Goal: Transaction & Acquisition: Purchase product/service

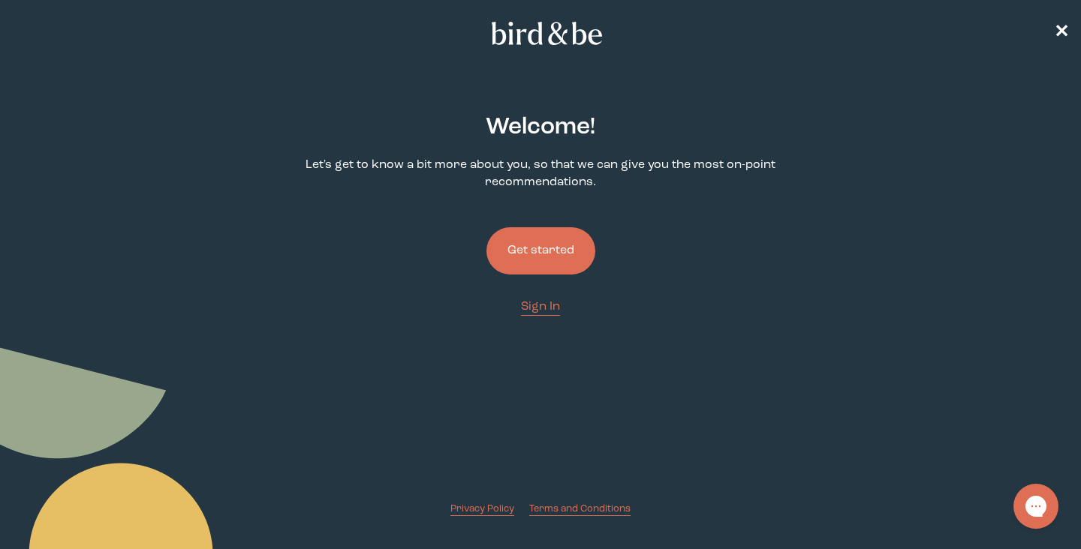
click at [542, 242] on button "Get started" at bounding box center [540, 250] width 109 height 47
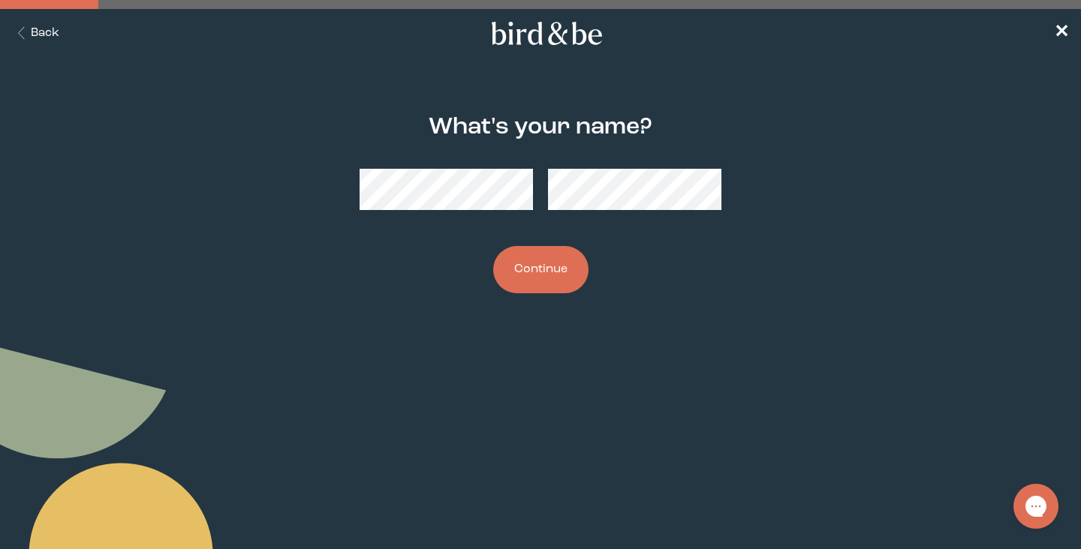
click at [528, 267] on button "Continue" at bounding box center [540, 269] width 95 height 47
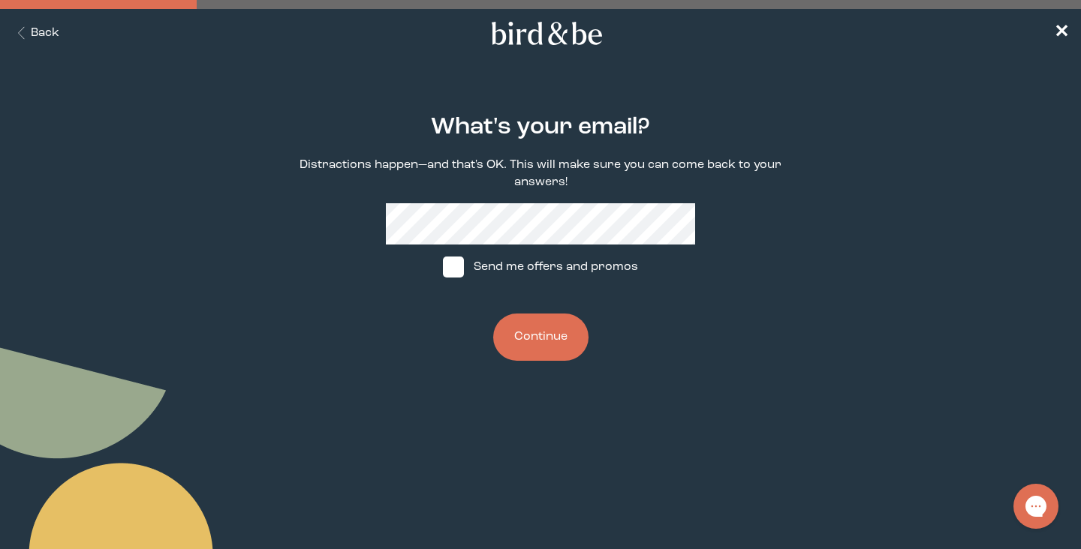
click at [546, 344] on button "Continue" at bounding box center [540, 337] width 95 height 47
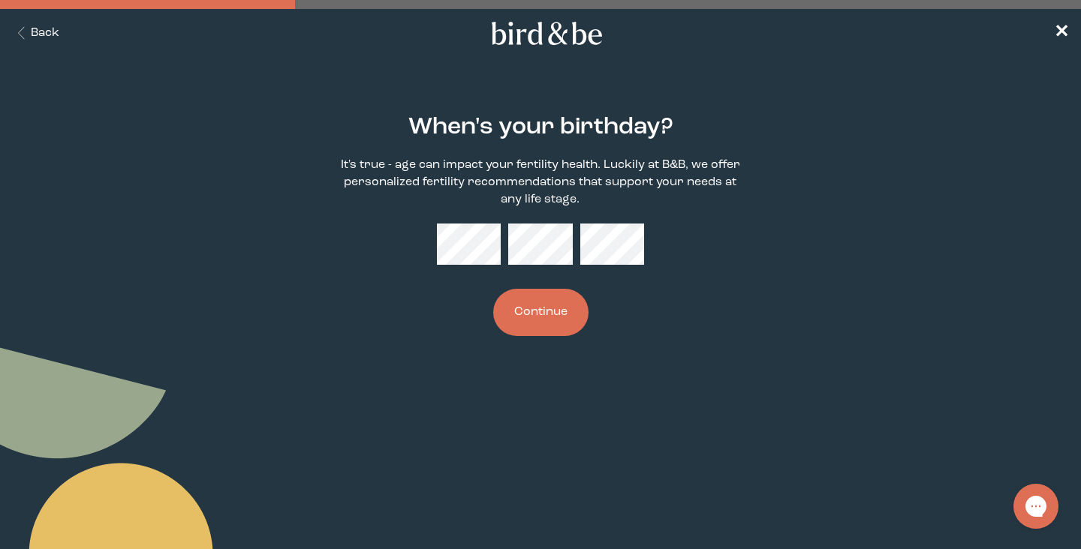
click at [570, 305] on button "Continue" at bounding box center [540, 312] width 95 height 47
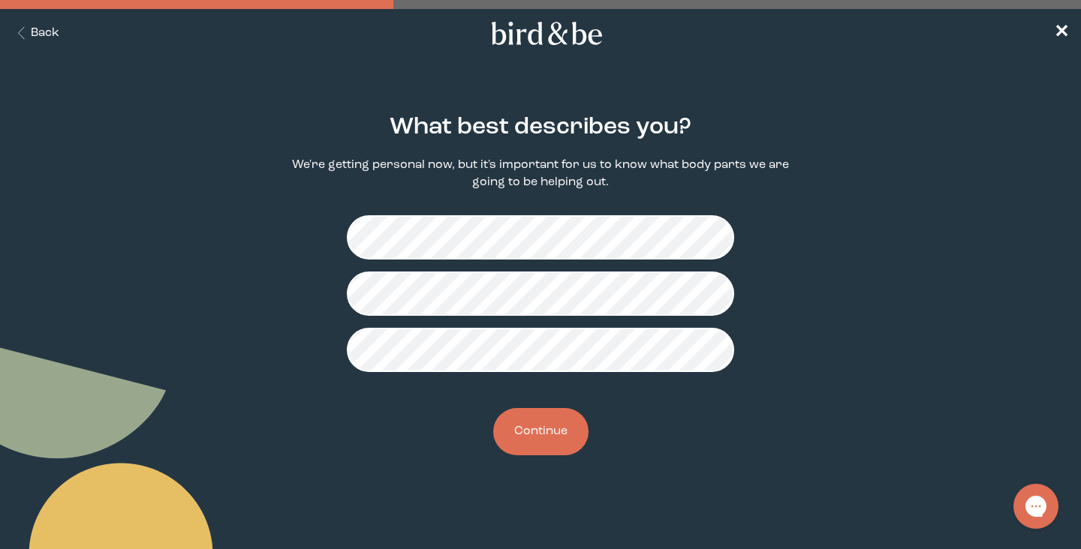
click at [548, 439] on button "Continue" at bounding box center [540, 431] width 95 height 47
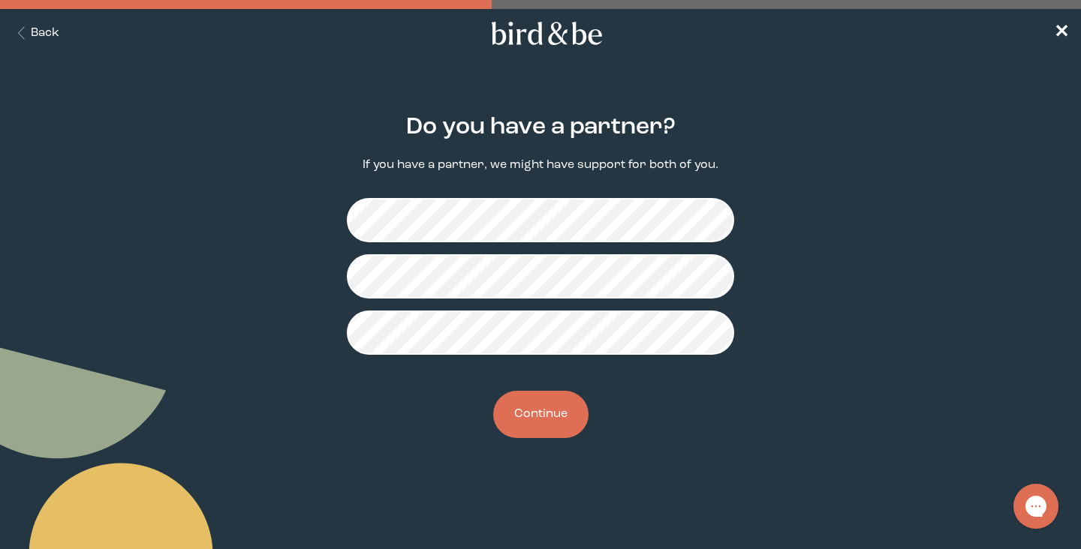
click at [540, 423] on button "Continue" at bounding box center [540, 414] width 95 height 47
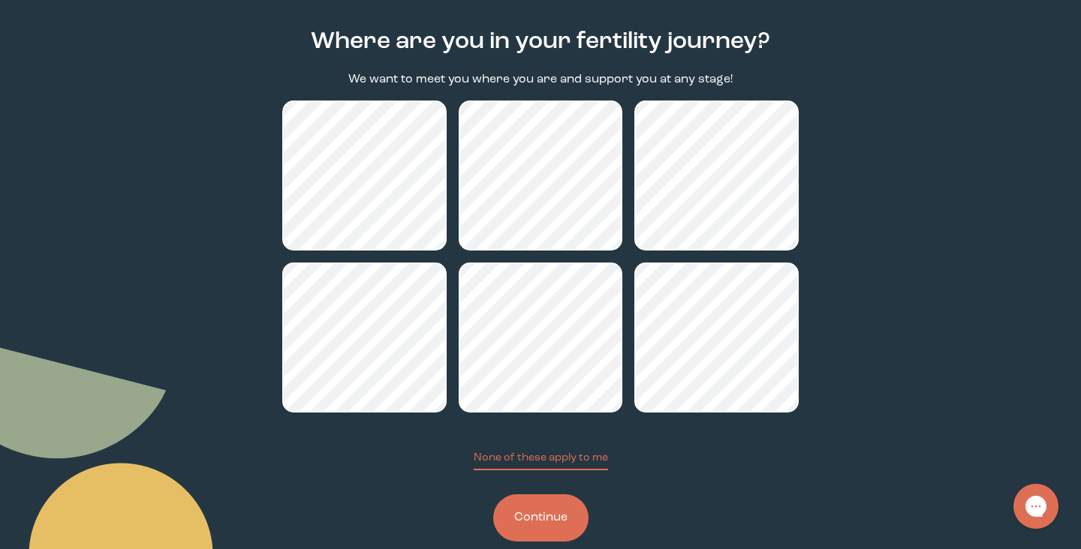
scroll to position [114, 0]
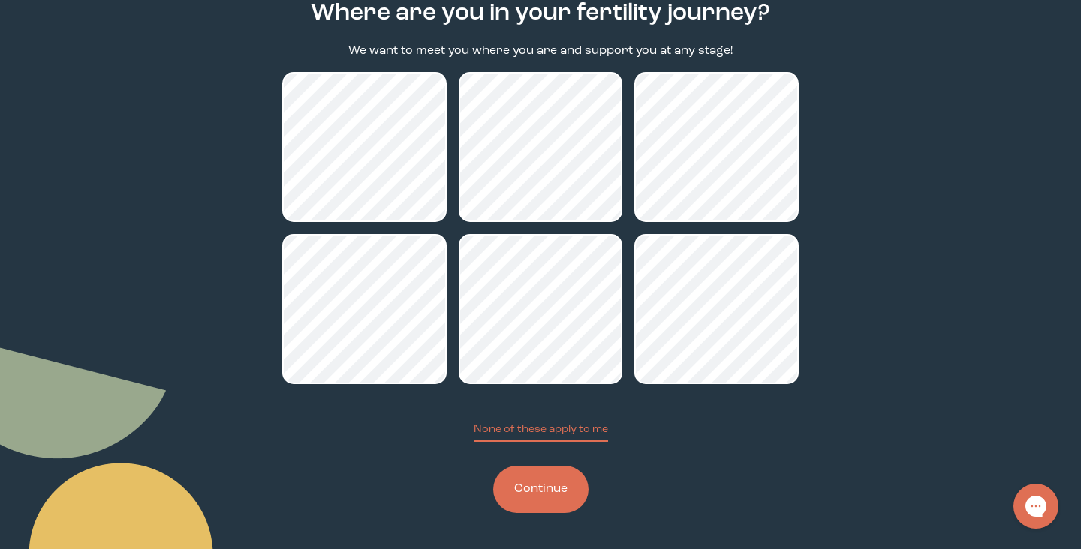
click at [542, 486] on button "Continue" at bounding box center [540, 489] width 95 height 47
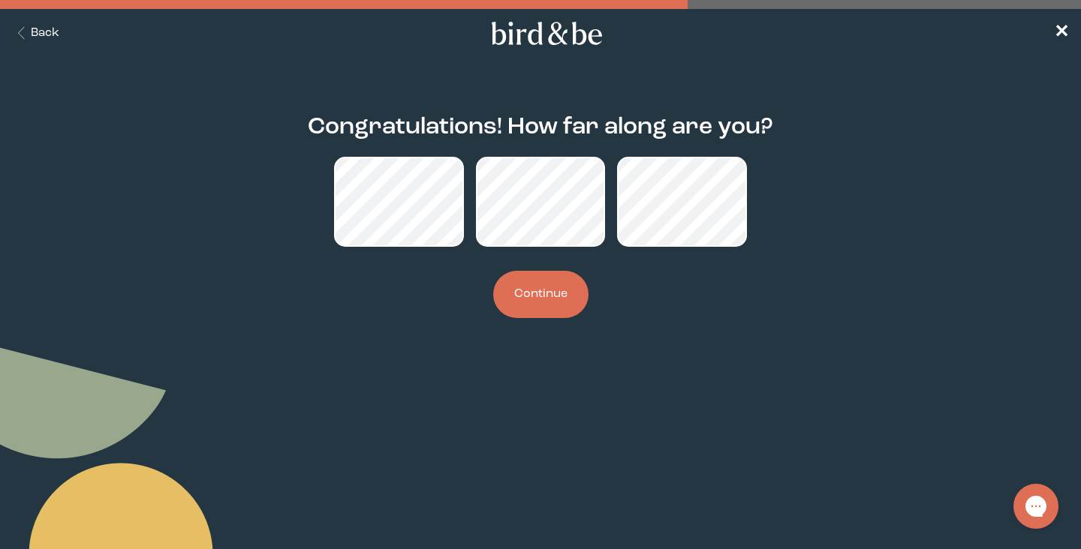
click at [546, 293] on button "Continue" at bounding box center [540, 294] width 95 height 47
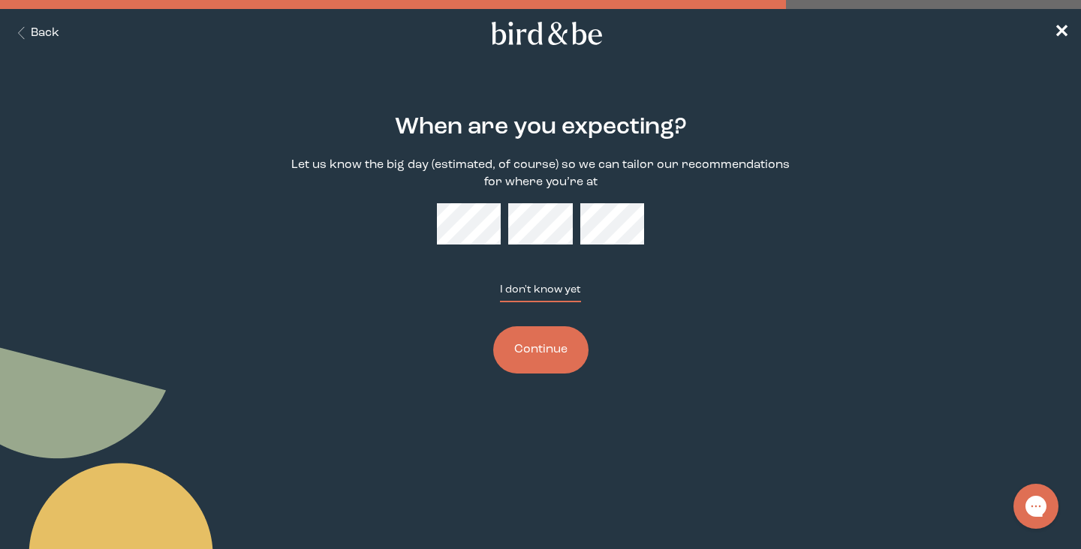
click at [535, 293] on button "I don't know yet" at bounding box center [540, 292] width 81 height 20
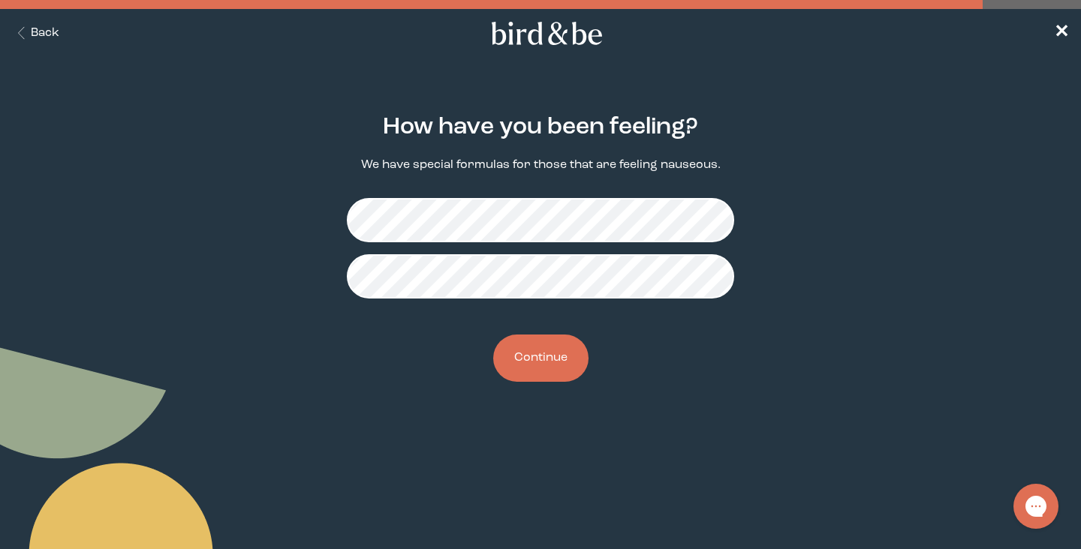
click at [549, 356] on button "Continue" at bounding box center [540, 358] width 95 height 47
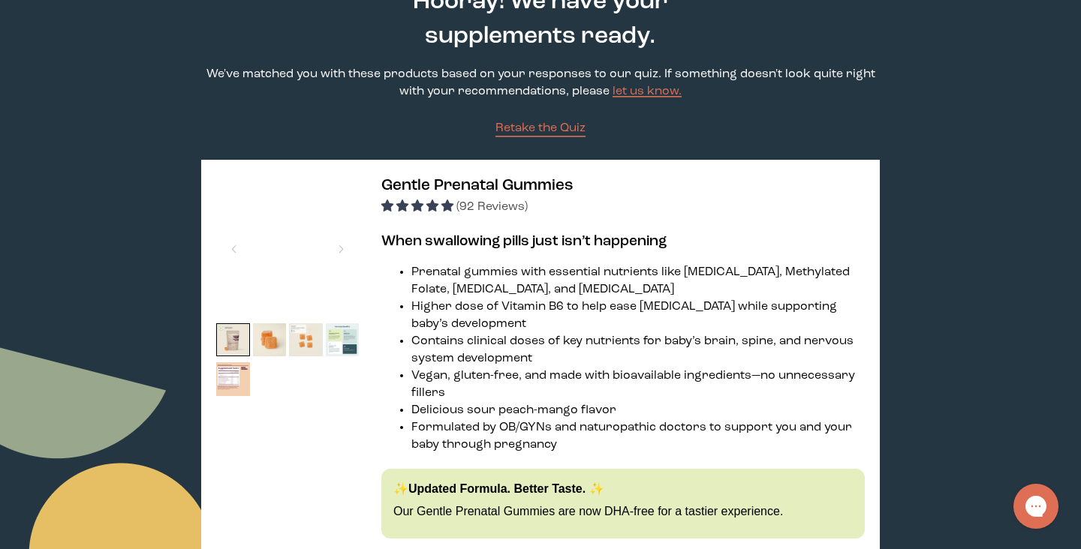
scroll to position [107, 0]
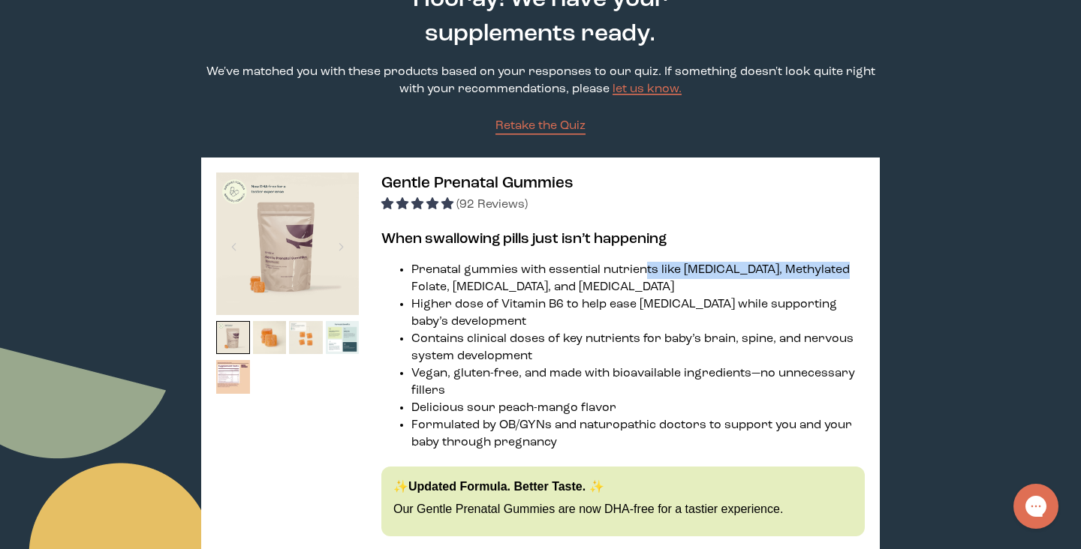
drag, startPoint x: 647, startPoint y: 270, endPoint x: 818, endPoint y: 267, distance: 171.1
click at [823, 264] on li "Prenatal gummies with essential nutrients like [MEDICAL_DATA], Methylated Folat…" at bounding box center [637, 279] width 453 height 35
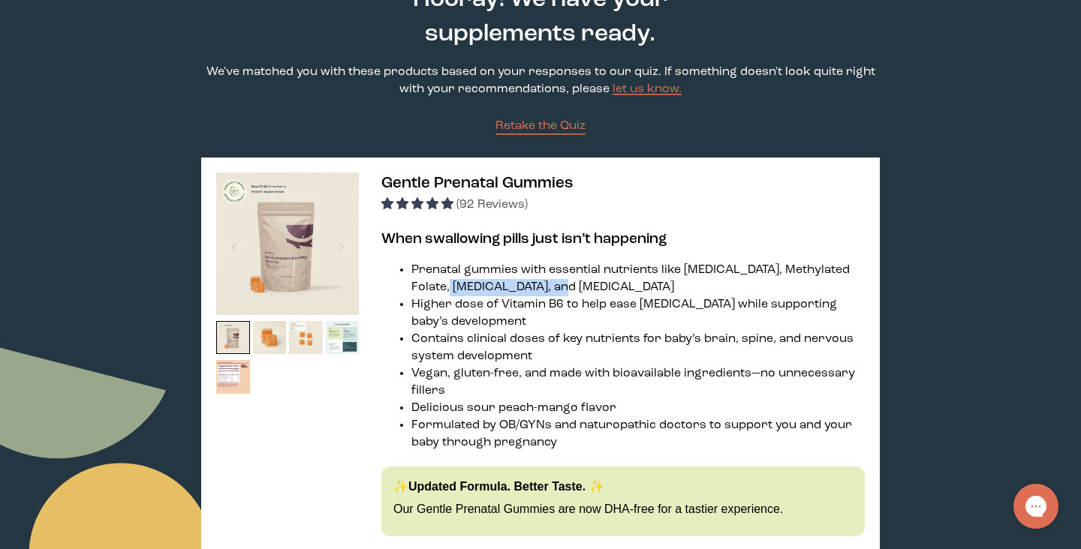
drag, startPoint x: 432, startPoint y: 288, endPoint x: 573, endPoint y: 290, distance: 140.3
click at [573, 290] on li "Prenatal gummies with essential nutrients like [MEDICAL_DATA], Methylated Folat…" at bounding box center [637, 279] width 453 height 35
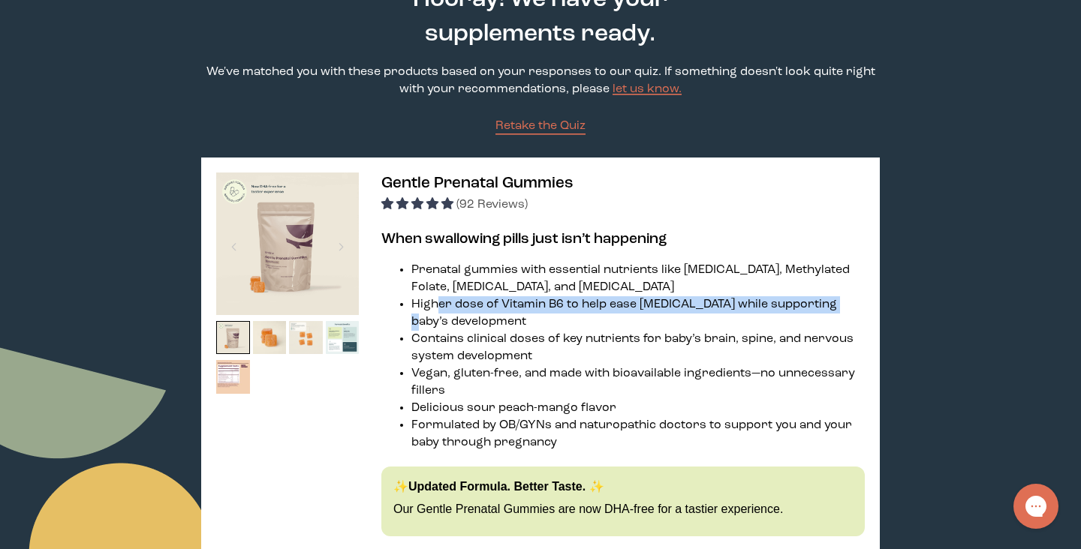
drag, startPoint x: 466, startPoint y: 305, endPoint x: 681, endPoint y: 323, distance: 216.1
click at [836, 302] on li "Higher dose of Vitamin B6 to help ease [MEDICAL_DATA] while supporting baby’s d…" at bounding box center [637, 313] width 453 height 35
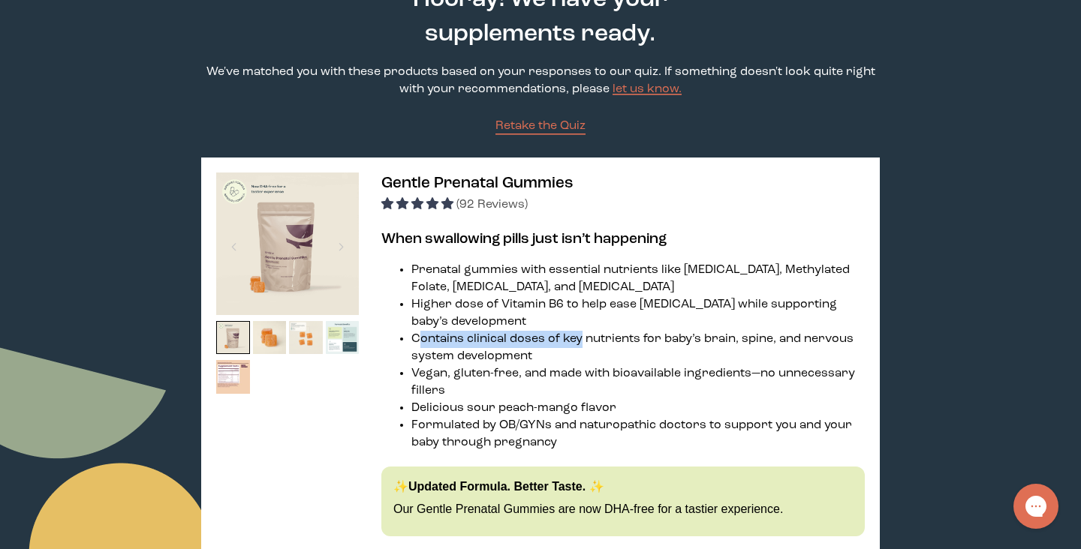
drag, startPoint x: 422, startPoint y: 334, endPoint x: 572, endPoint y: 336, distance: 149.3
click at [576, 335] on li "Contains clinical doses of key nutrients for baby’s brain, spine, and nervous s…" at bounding box center [637, 348] width 453 height 35
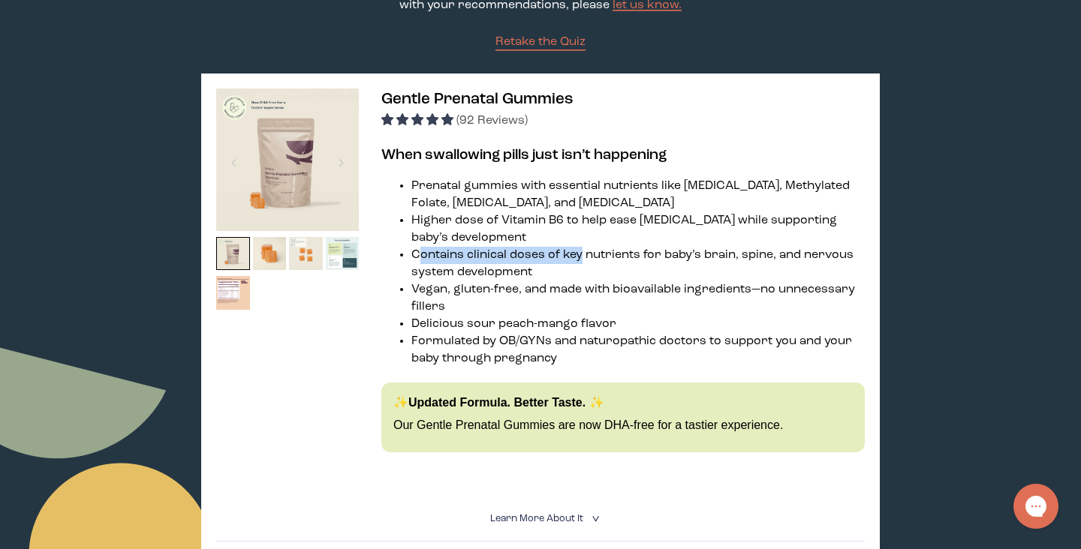
scroll to position [193, 0]
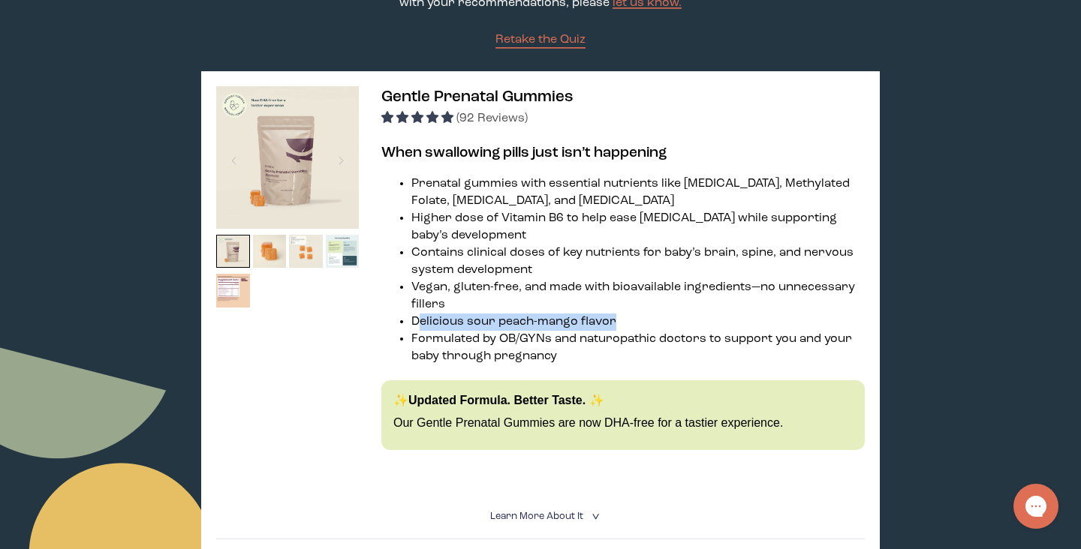
drag, startPoint x: 421, startPoint y: 321, endPoint x: 612, endPoint y: 319, distance: 190.6
click at [612, 319] on li "Delicious sour peach-mango flavor" at bounding box center [637, 322] width 453 height 17
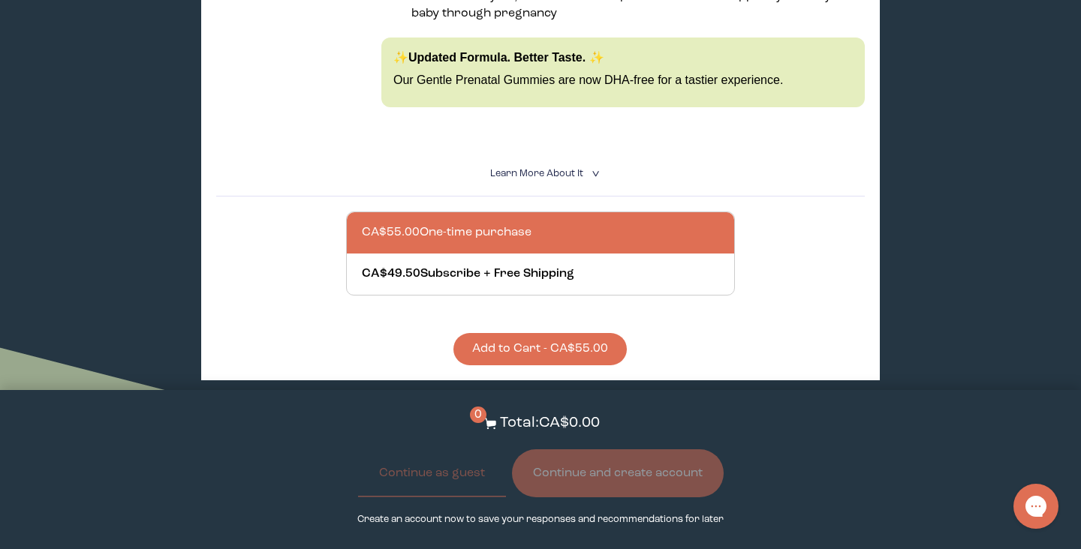
scroll to position [537, 0]
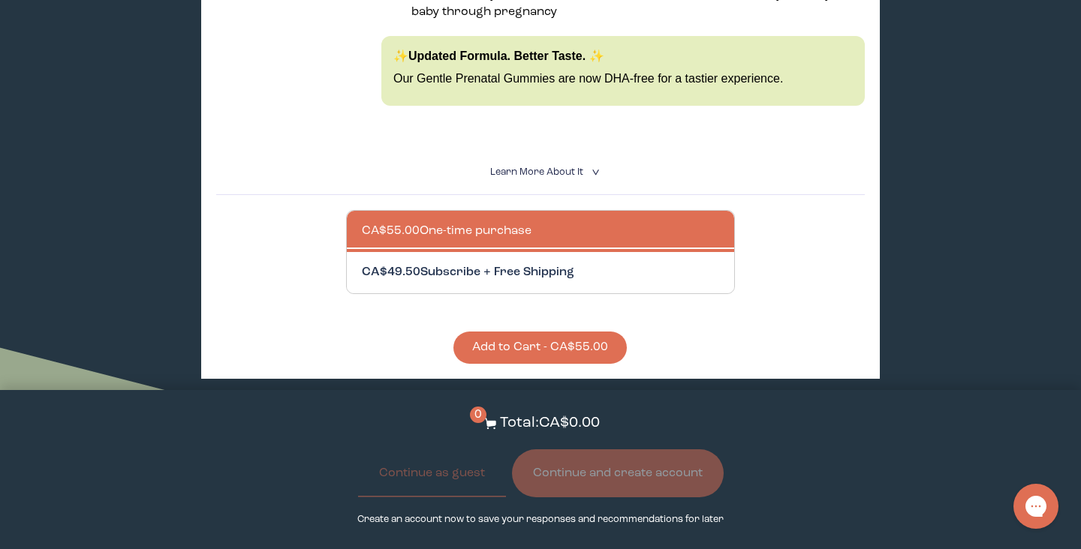
click at [507, 278] on div at bounding box center [555, 272] width 387 height 41
click at [362, 264] on input "CA$49.50 Subscribe + Free Shipping" at bounding box center [361, 263] width 1 height 1
radio input "true"
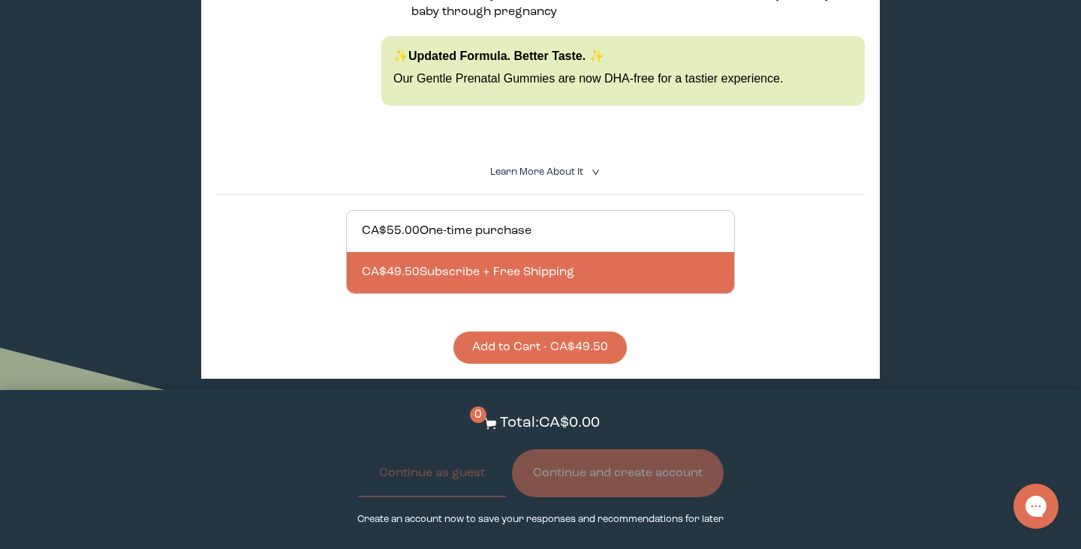
click at [507, 341] on button "Add to Cart - CA$49.50" at bounding box center [539, 348] width 173 height 32
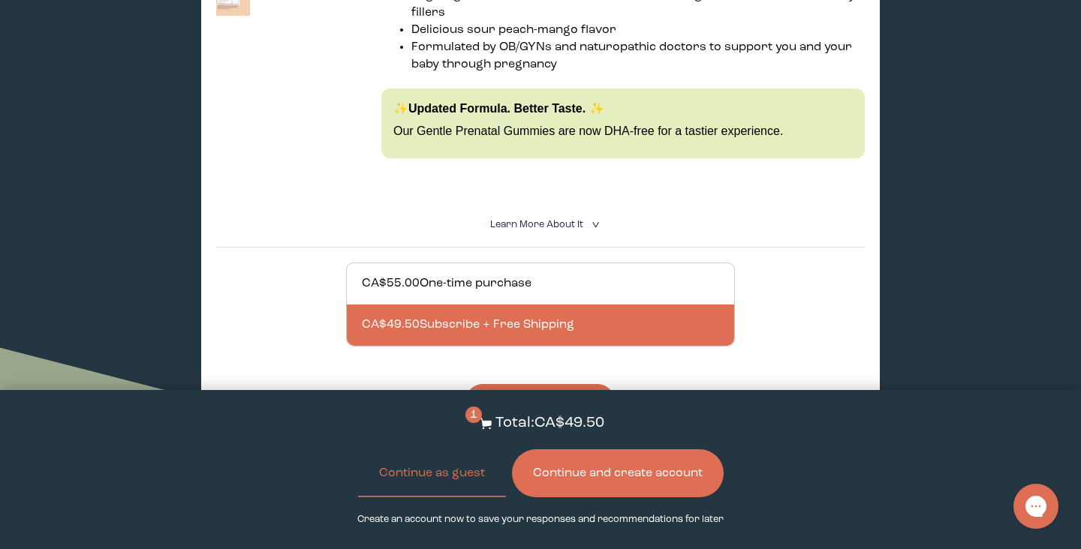
scroll to position [371, 0]
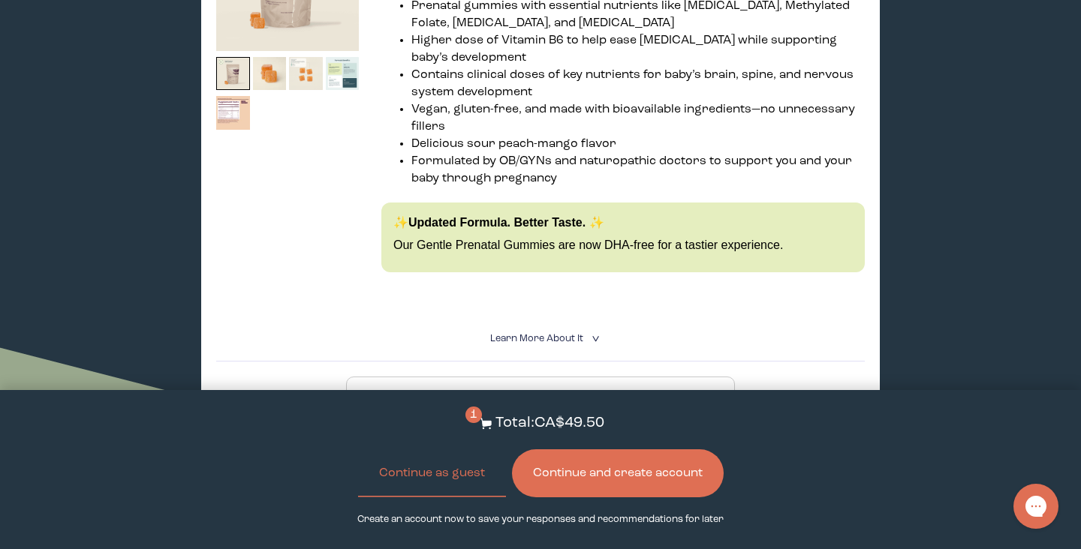
click at [594, 477] on button "Continue and create account" at bounding box center [618, 473] width 212 height 48
